Goal: Information Seeking & Learning: Compare options

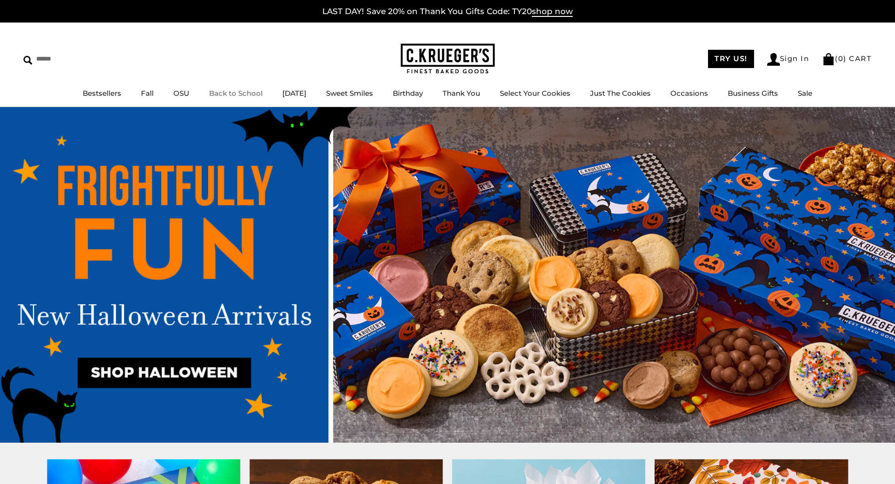
click at [228, 92] on link "Back to School" at bounding box center [236, 93] width 54 height 9
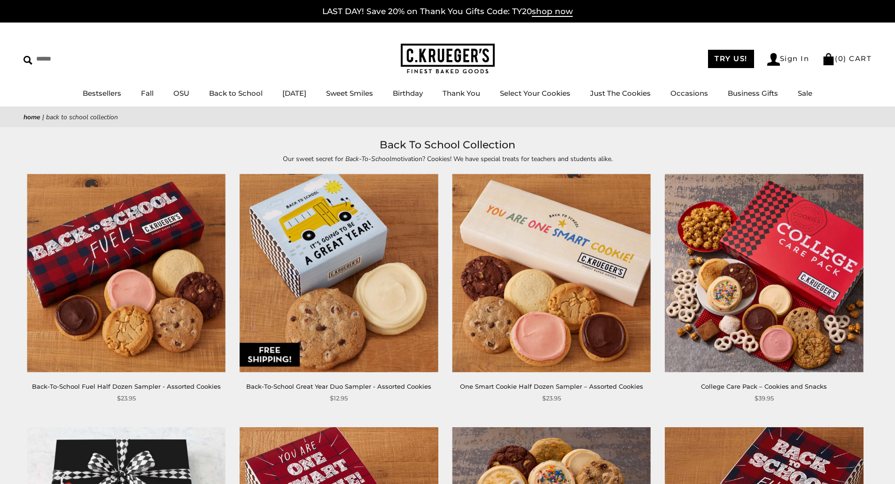
click at [774, 258] on img at bounding box center [763, 273] width 198 height 198
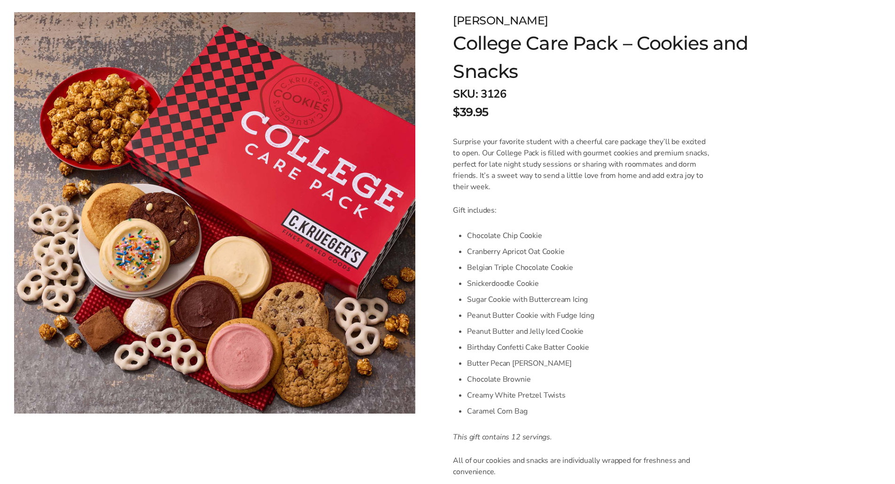
scroll to position [235, 0]
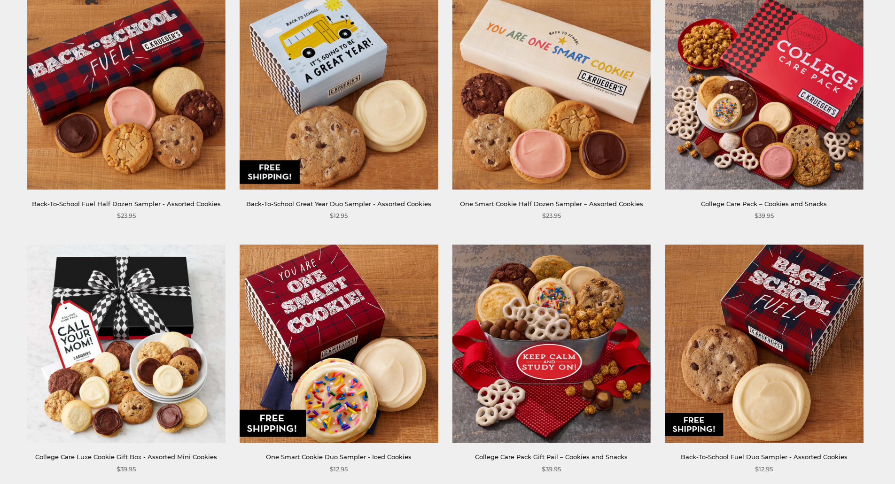
scroll to position [188, 0]
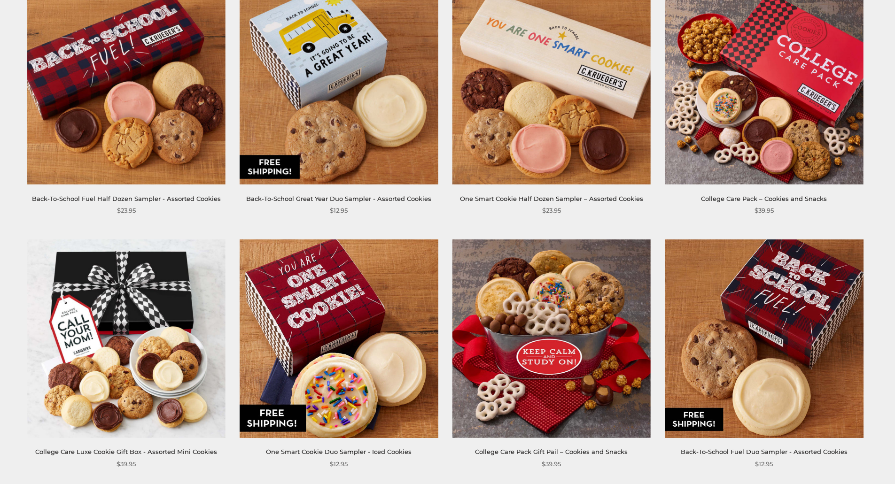
click at [130, 322] on img at bounding box center [126, 338] width 198 height 198
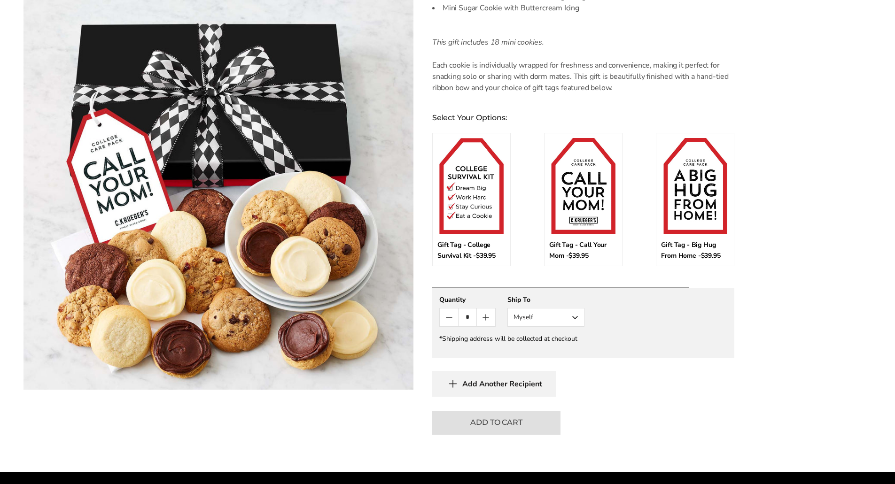
scroll to position [376, 0]
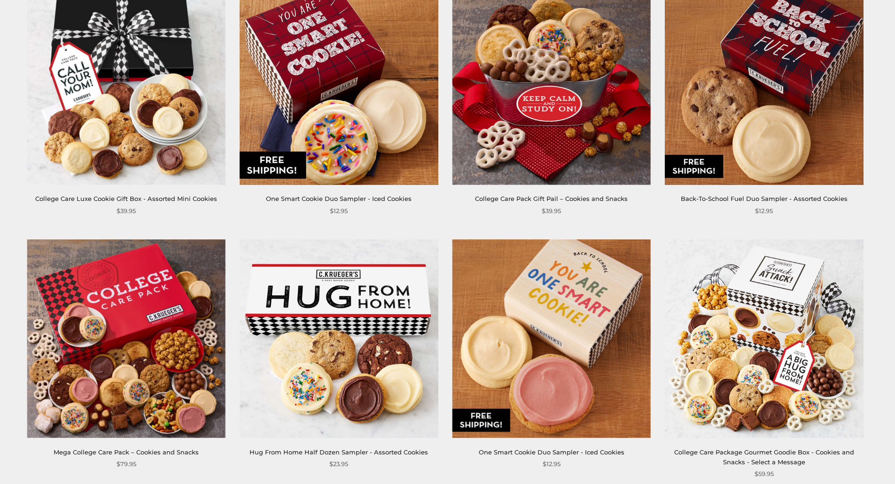
scroll to position [470, 0]
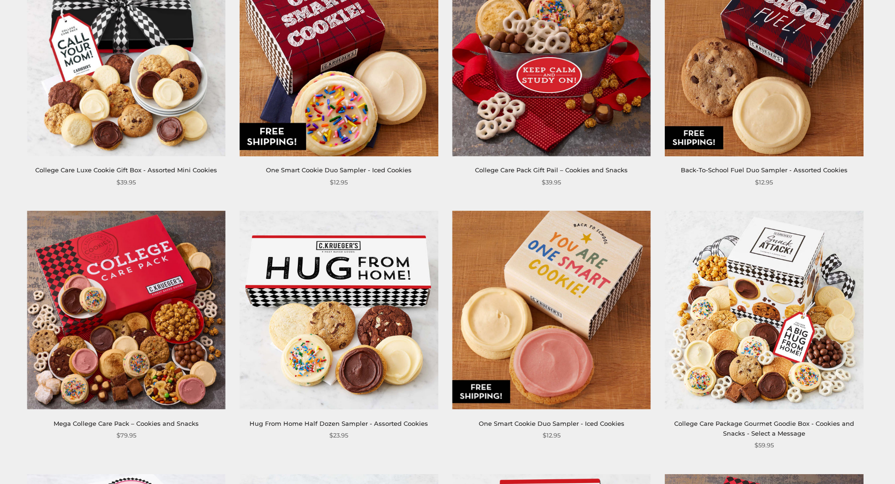
click at [137, 311] on img at bounding box center [126, 310] width 198 height 198
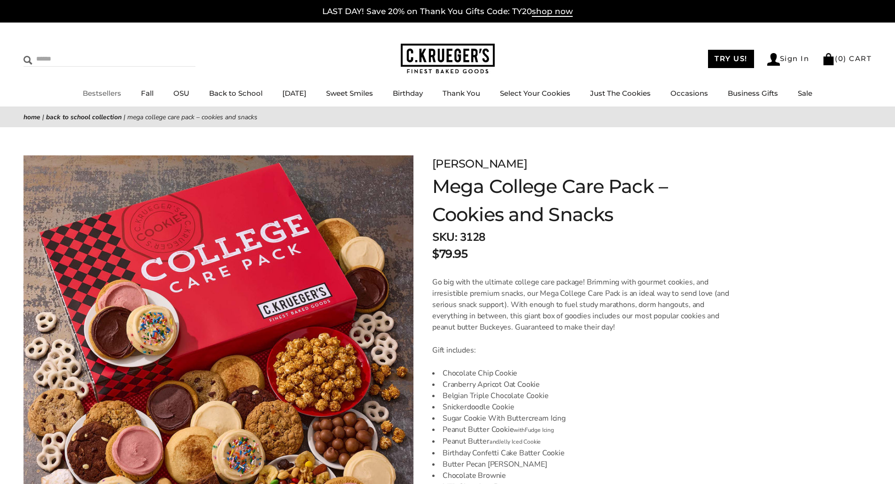
click at [46, 58] on input "Search" at bounding box center [79, 59] width 112 height 15
type input "****"
click at [170, 52] on input "******" at bounding box center [182, 58] width 25 height 13
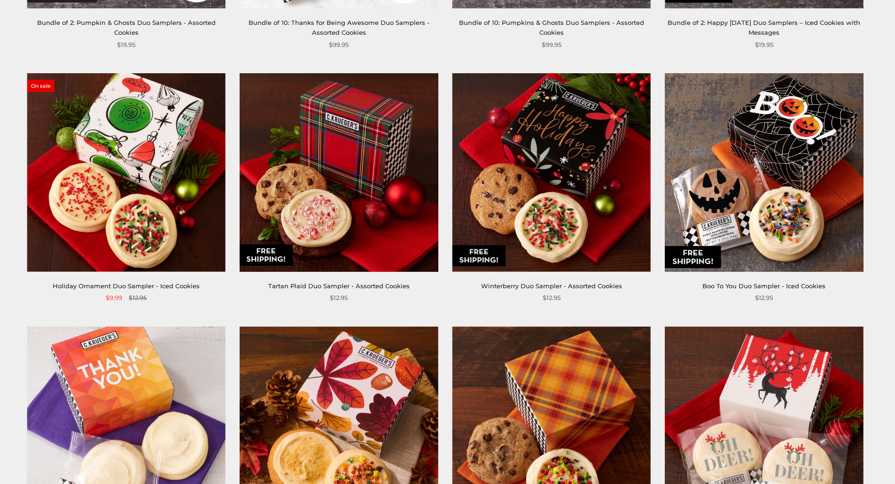
scroll to position [376, 0]
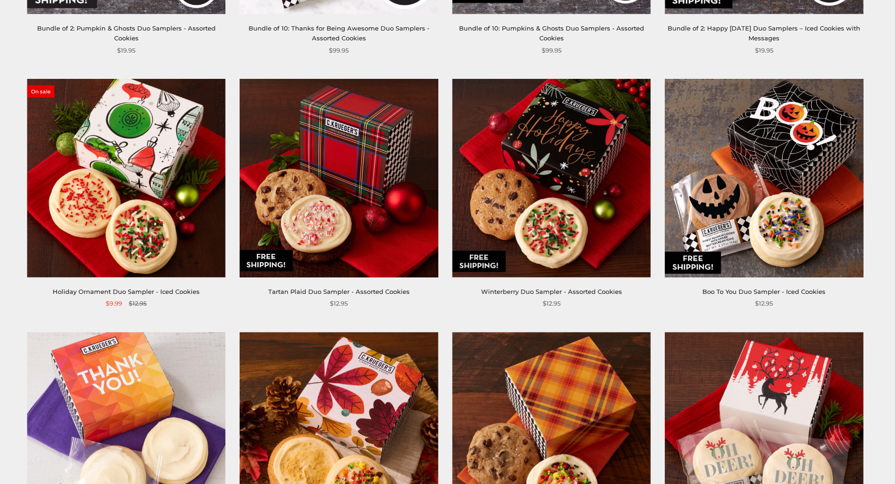
click at [179, 178] on img at bounding box center [126, 178] width 198 height 198
click at [348, 167] on img at bounding box center [338, 178] width 198 height 198
click at [536, 219] on img at bounding box center [551, 178] width 198 height 198
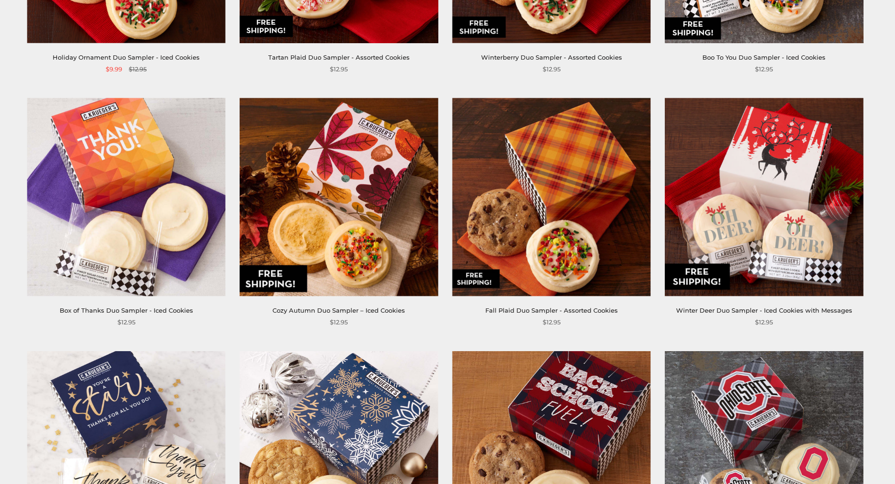
scroll to position [610, 0]
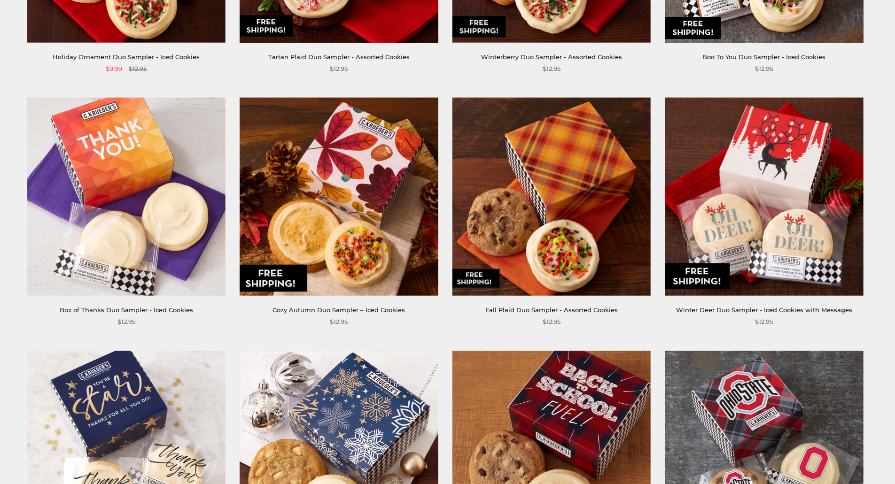
drag, startPoint x: 760, startPoint y: 207, endPoint x: 741, endPoint y: 205, distance: 18.8
click at [741, 205] on img at bounding box center [763, 197] width 198 height 198
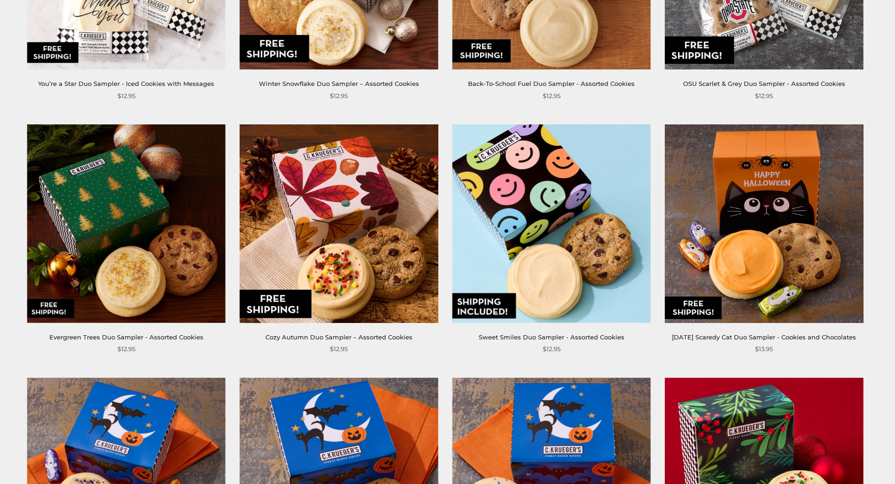
scroll to position [1127, 0]
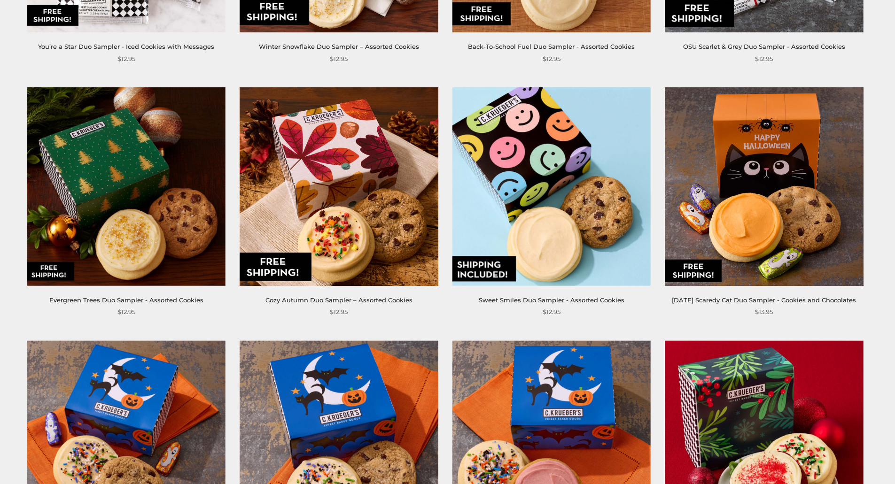
click at [158, 205] on img at bounding box center [126, 186] width 198 height 198
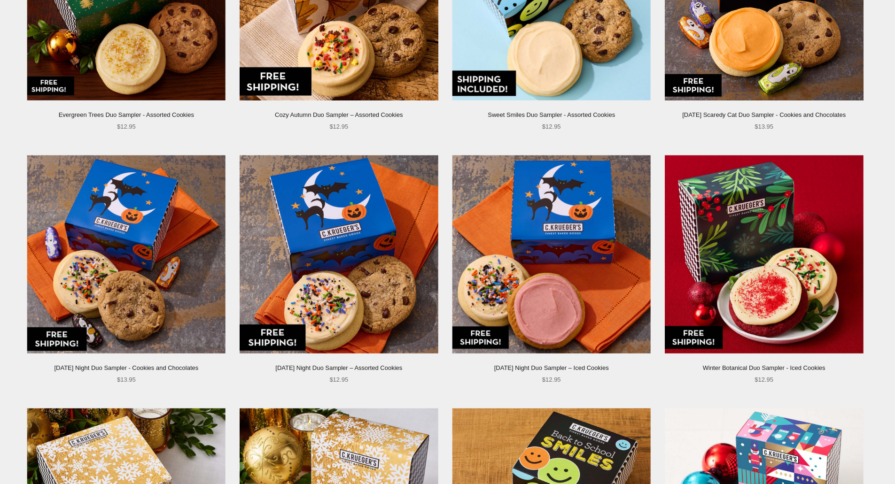
scroll to position [1315, 0]
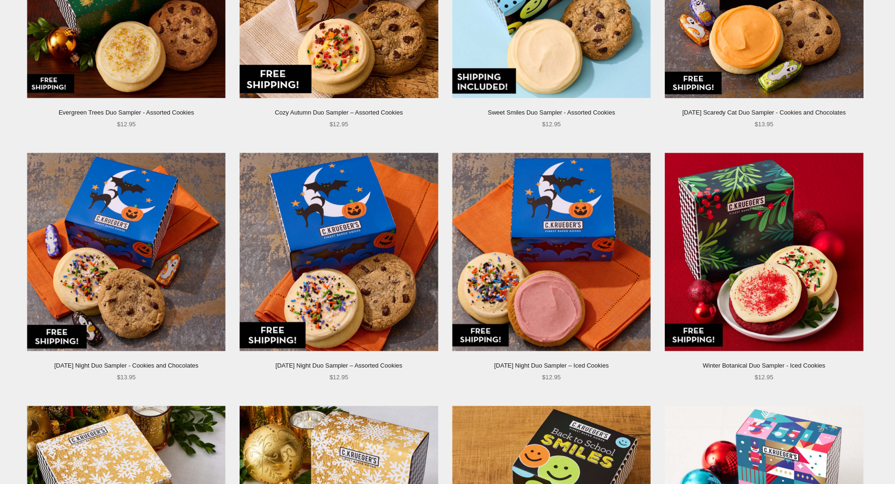
click at [764, 242] on img at bounding box center [763, 252] width 198 height 198
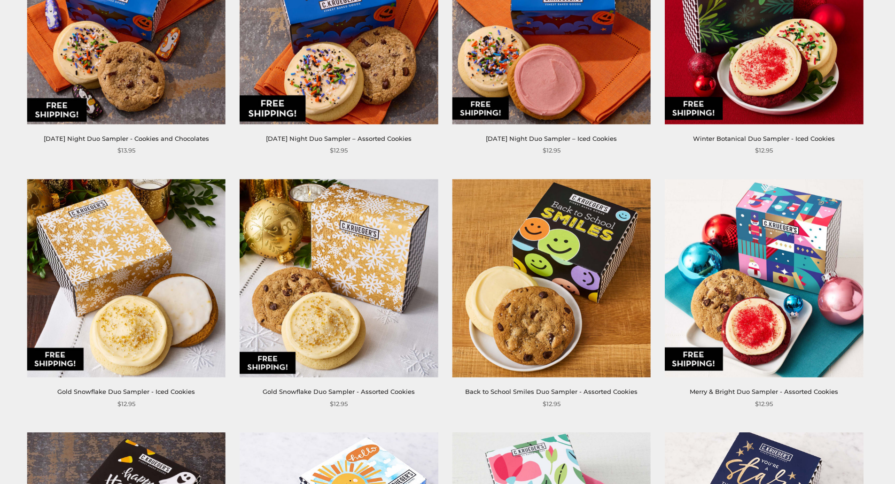
scroll to position [1550, 0]
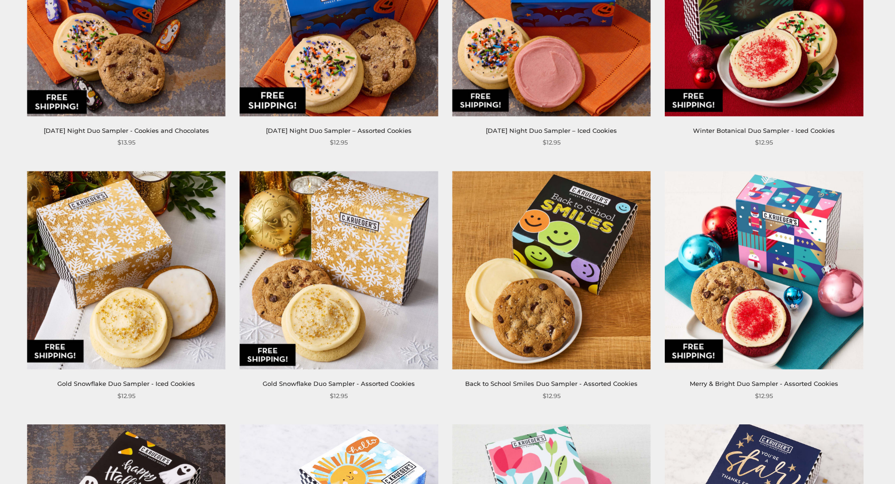
click at [124, 286] on img at bounding box center [126, 270] width 198 height 198
click at [340, 269] on img at bounding box center [338, 270] width 198 height 198
click at [752, 284] on img at bounding box center [763, 270] width 198 height 198
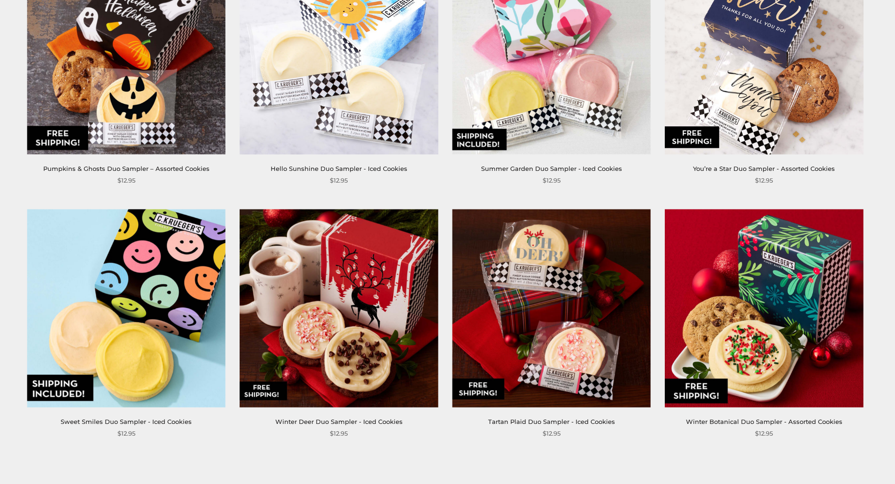
scroll to position [2019, 0]
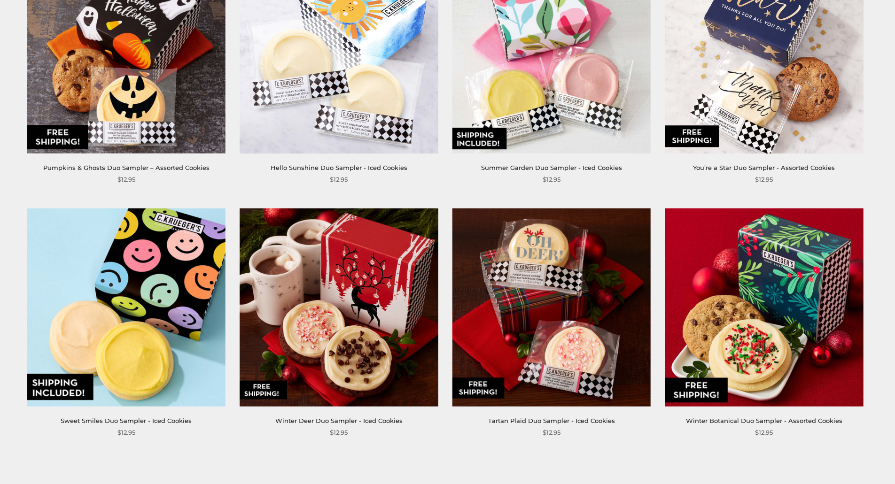
click at [373, 291] on img at bounding box center [338, 307] width 198 height 198
click at [744, 324] on img at bounding box center [763, 307] width 198 height 198
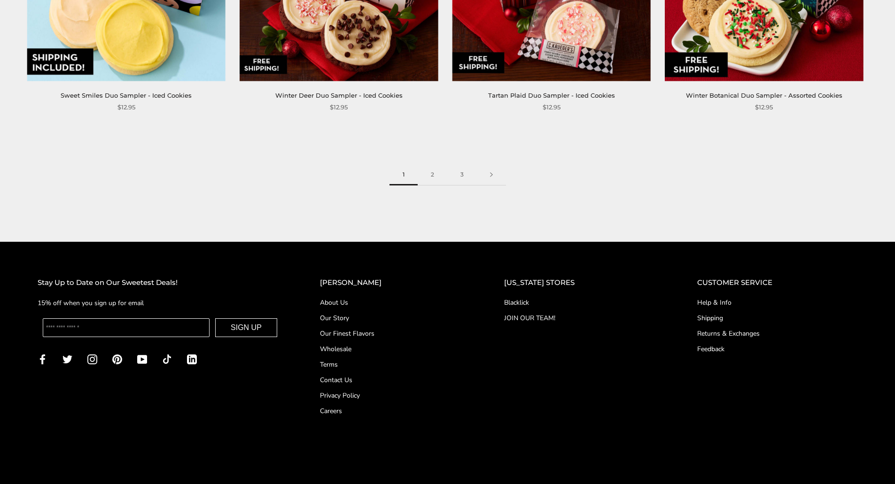
scroll to position [2348, 0]
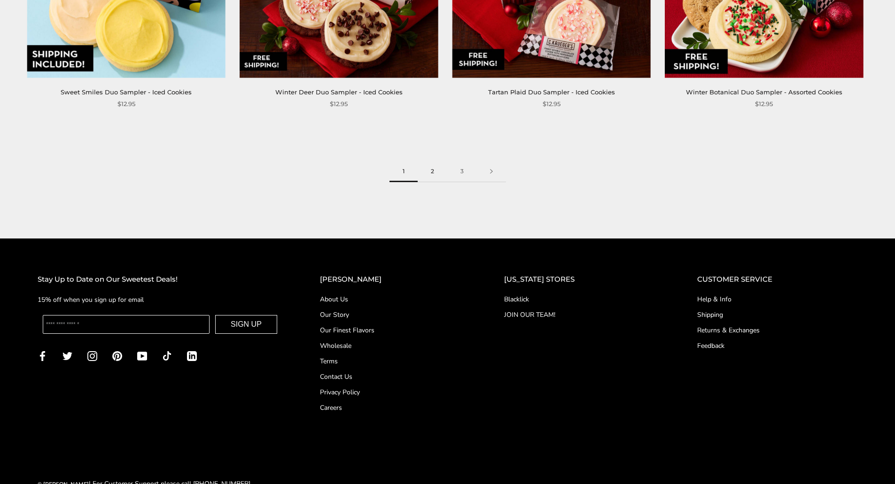
click at [434, 169] on link "2" at bounding box center [432, 171] width 30 height 21
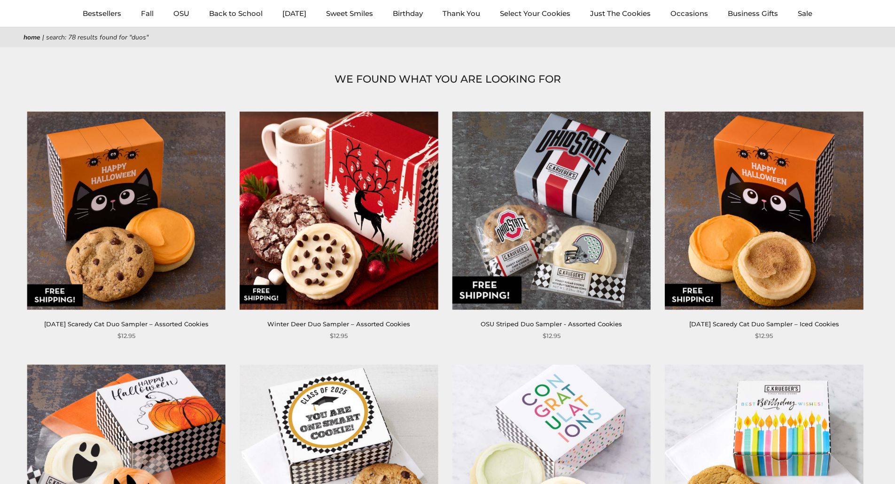
scroll to position [47, 0]
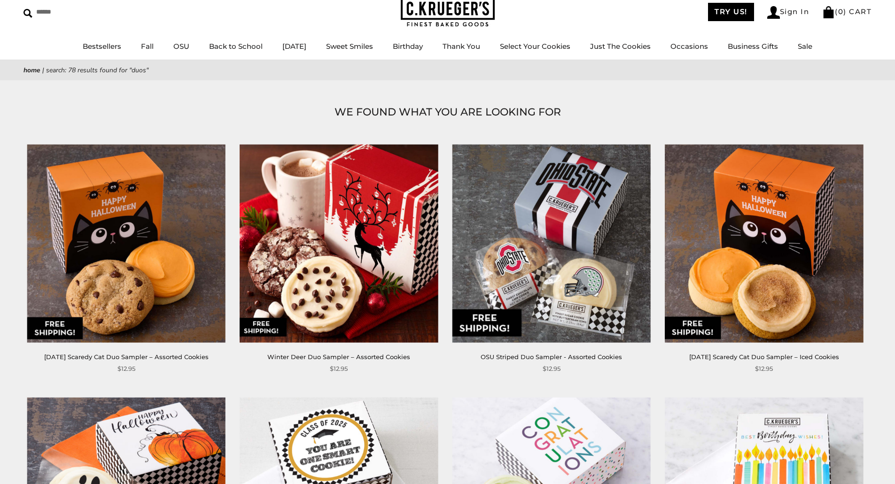
click at [355, 209] on img at bounding box center [338, 243] width 198 height 198
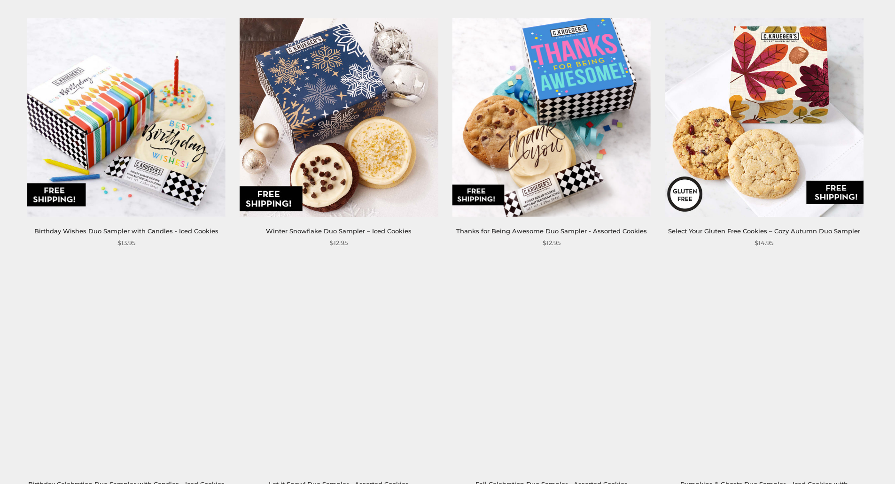
scroll to position [704, 0]
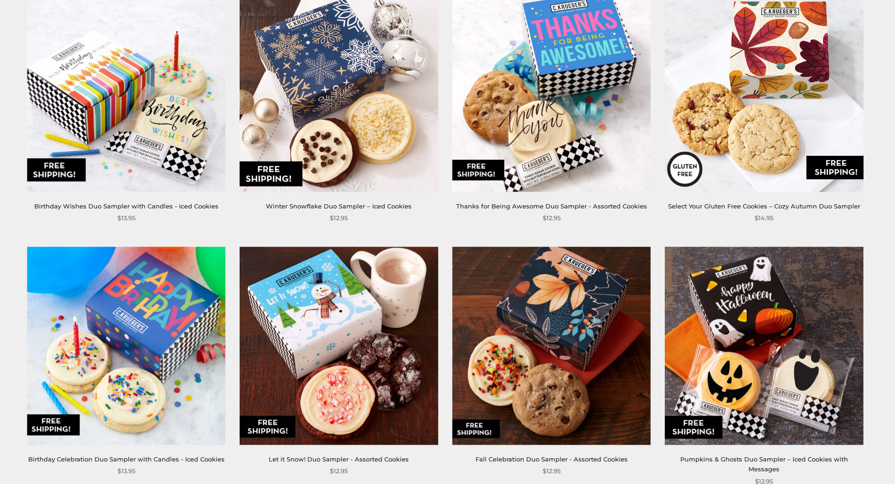
click at [340, 82] on img at bounding box center [338, 92] width 198 height 198
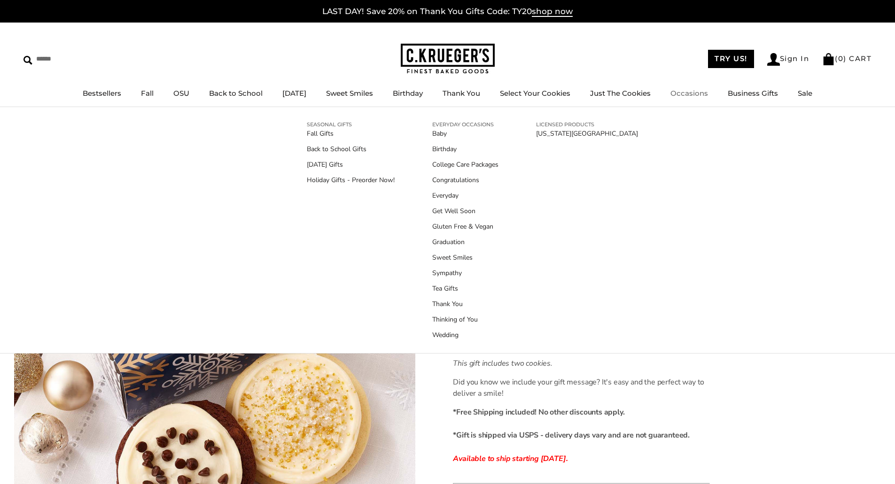
click at [704, 89] on link "Occasions" at bounding box center [689, 93] width 38 height 9
click at [351, 178] on link "Holiday Gifts - Preorder Now!" at bounding box center [351, 180] width 88 height 10
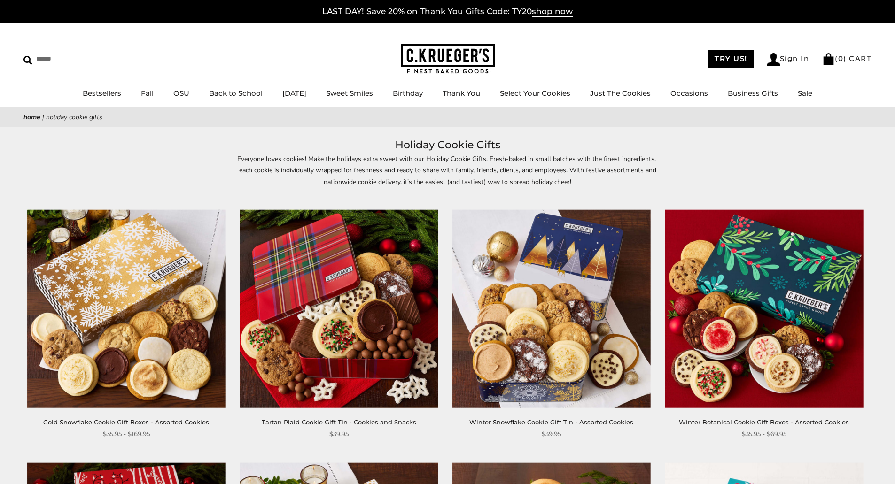
click at [142, 355] on img at bounding box center [126, 308] width 198 height 198
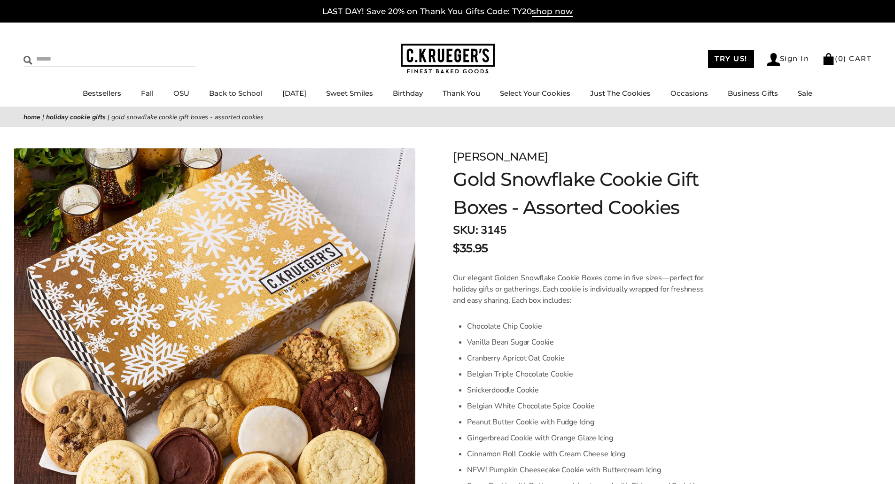
click at [63, 56] on input "Search" at bounding box center [79, 59] width 112 height 15
type input "******"
click at [170, 52] on input "******" at bounding box center [182, 58] width 25 height 13
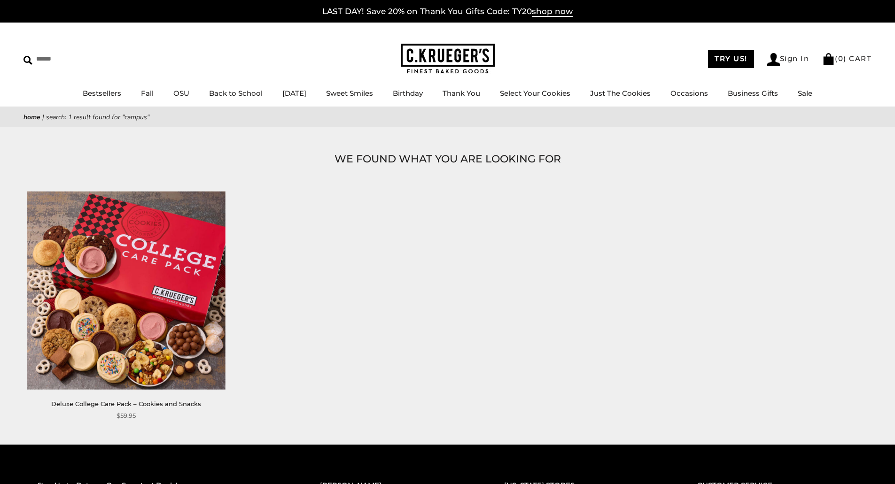
click at [159, 299] on img at bounding box center [126, 290] width 198 height 198
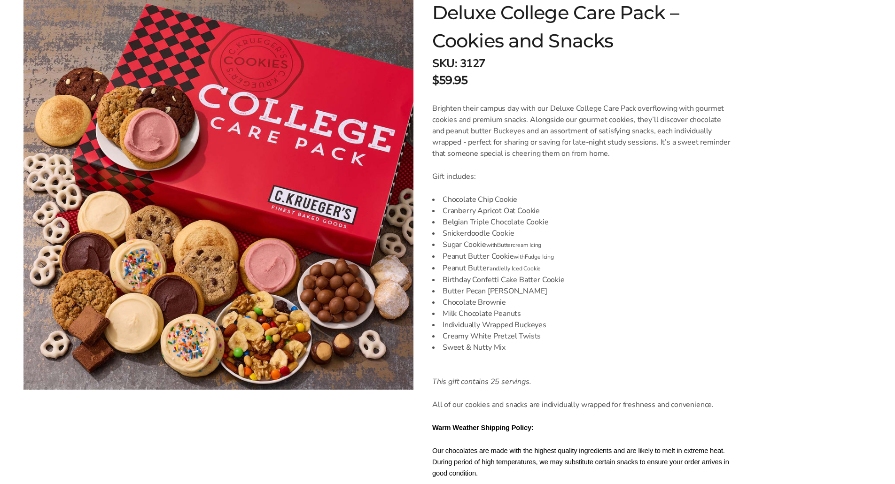
scroll to position [188, 0]
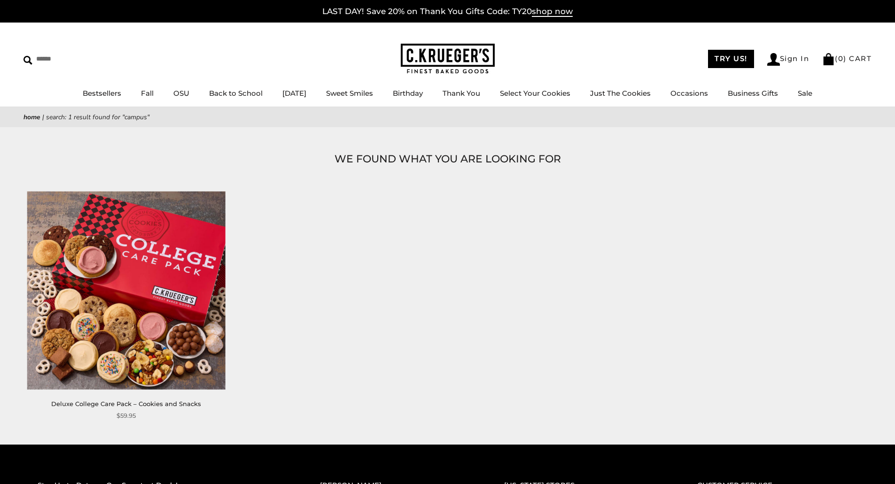
click at [169, 248] on img at bounding box center [126, 290] width 198 height 198
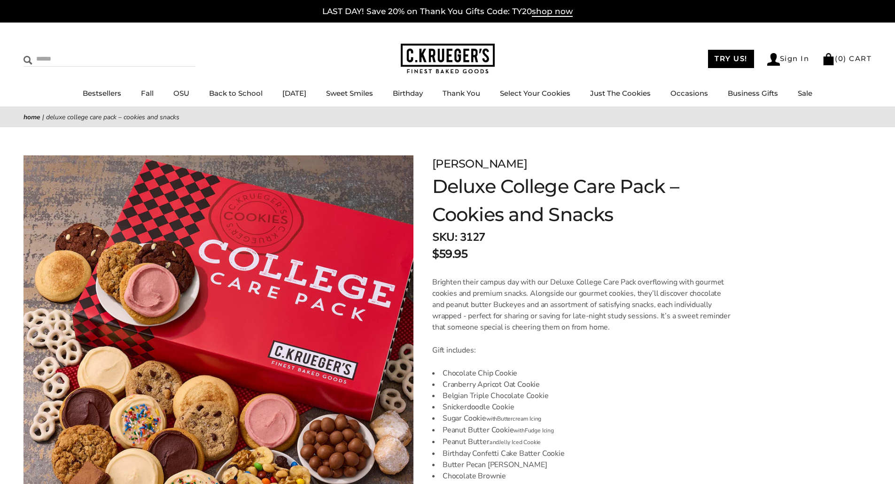
click at [43, 60] on input "Search" at bounding box center [79, 59] width 112 height 15
type input "**********"
click at [170, 52] on input "******" at bounding box center [182, 58] width 25 height 13
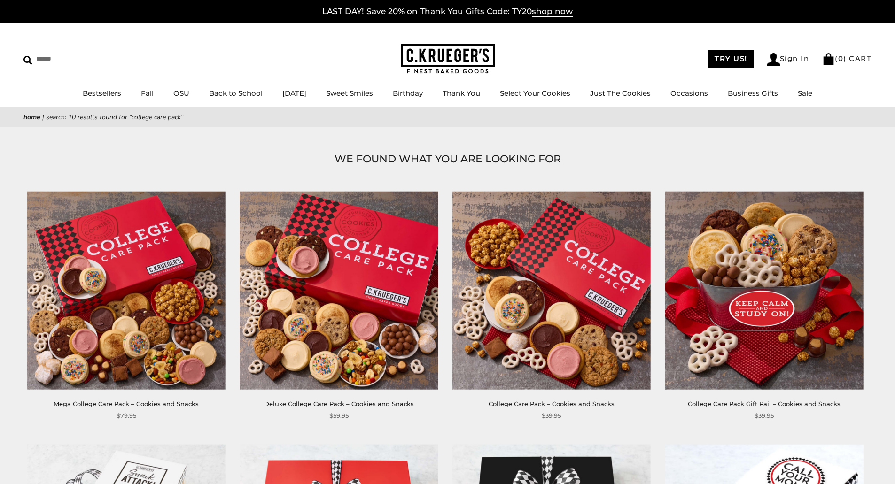
click at [103, 285] on img at bounding box center [126, 290] width 198 height 198
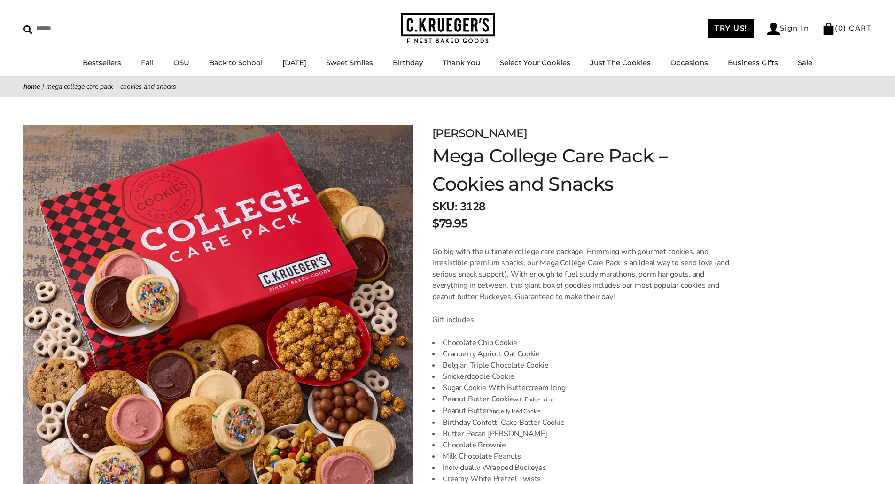
scroll to position [94, 0]
